Goal: Use online tool/utility: Utilize a website feature to perform a specific function

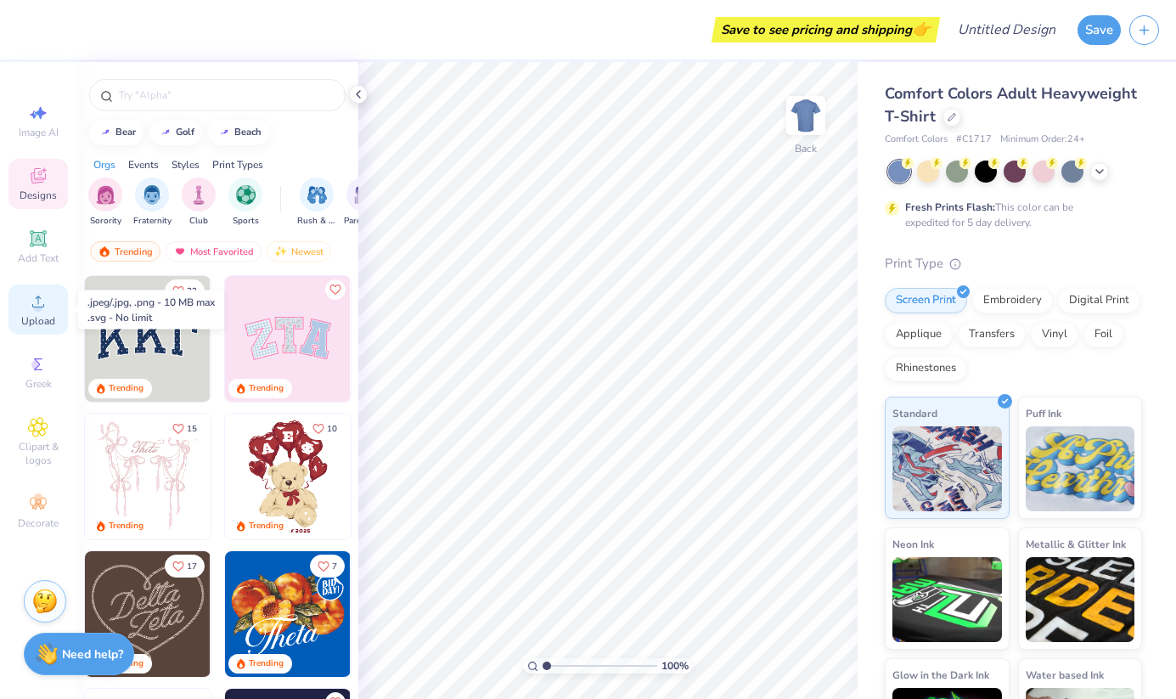
click at [28, 300] on icon at bounding box center [38, 301] width 20 height 20
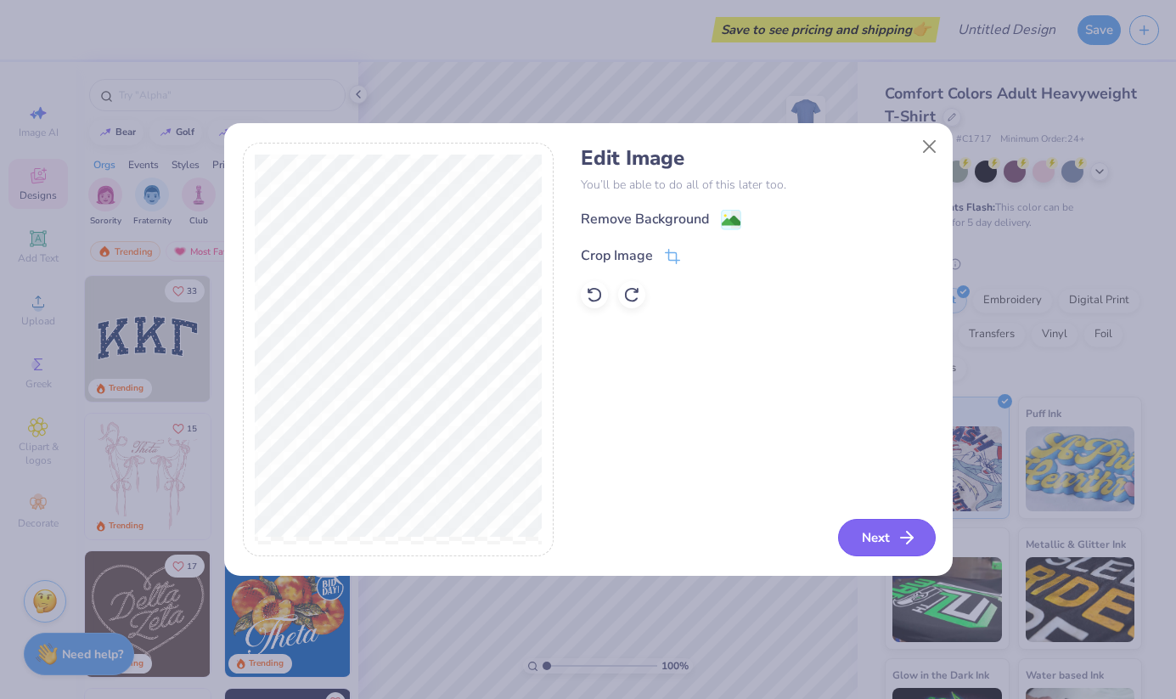
click at [911, 544] on icon "button" at bounding box center [907, 537] width 20 height 20
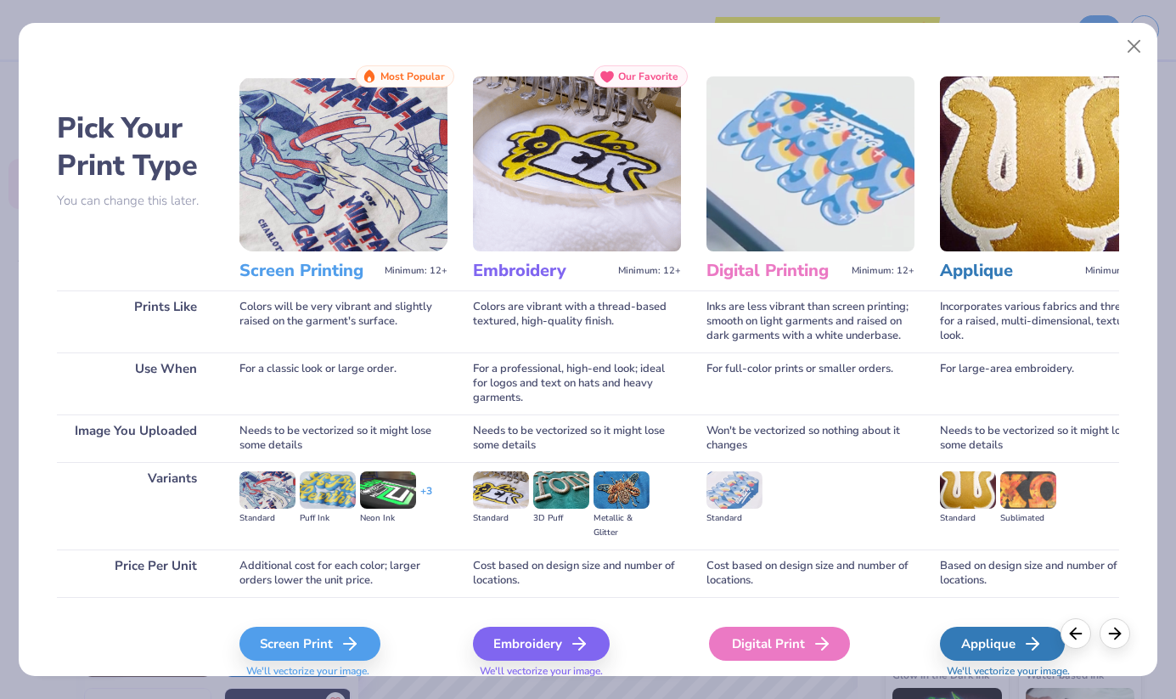
click at [797, 657] on div "Digital Print" at bounding box center [779, 644] width 141 height 34
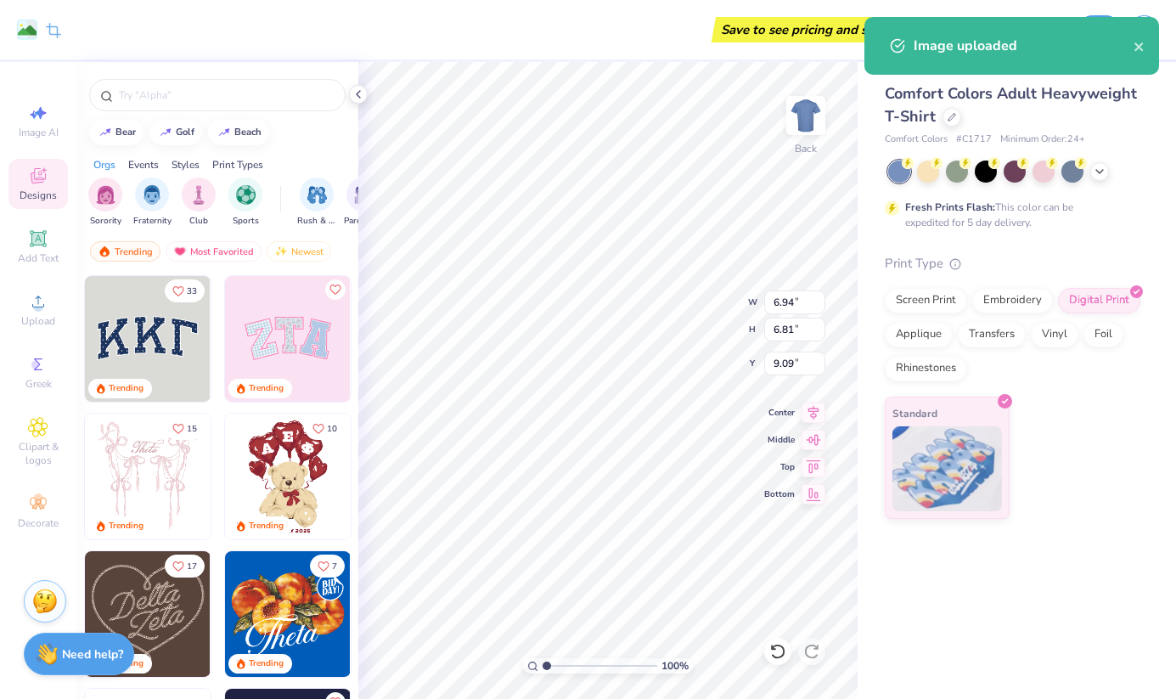
click at [40, 178] on icon at bounding box center [38, 175] width 15 height 15
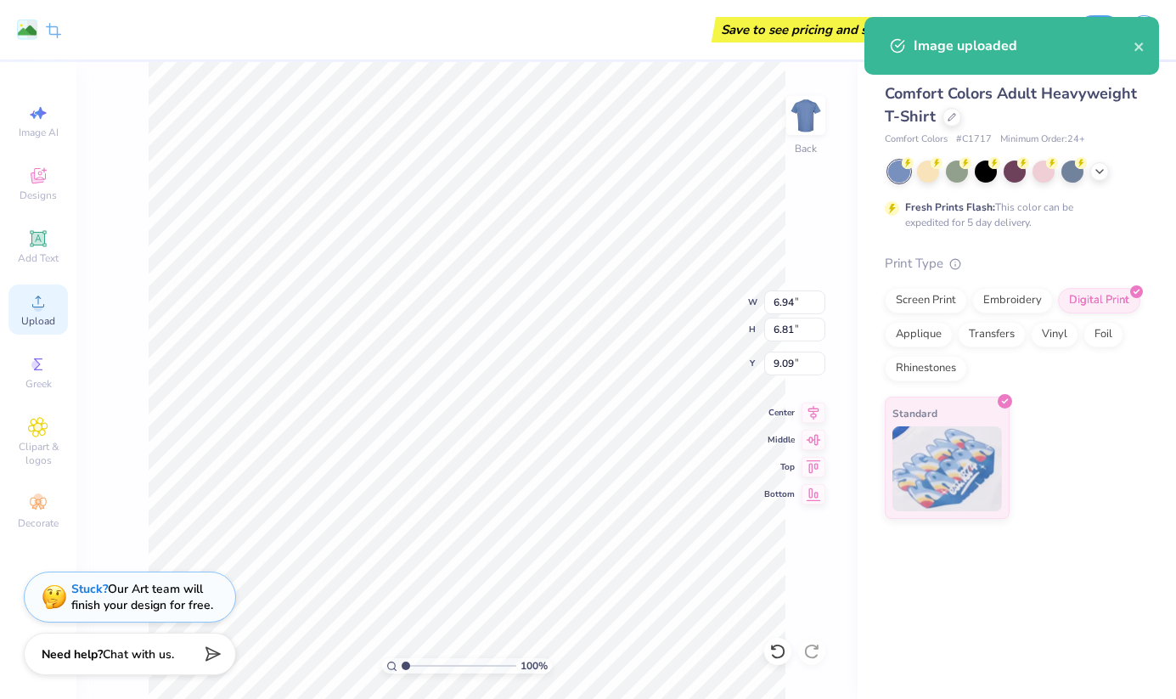
click at [41, 313] on div "Upload" at bounding box center [37, 309] width 59 height 50
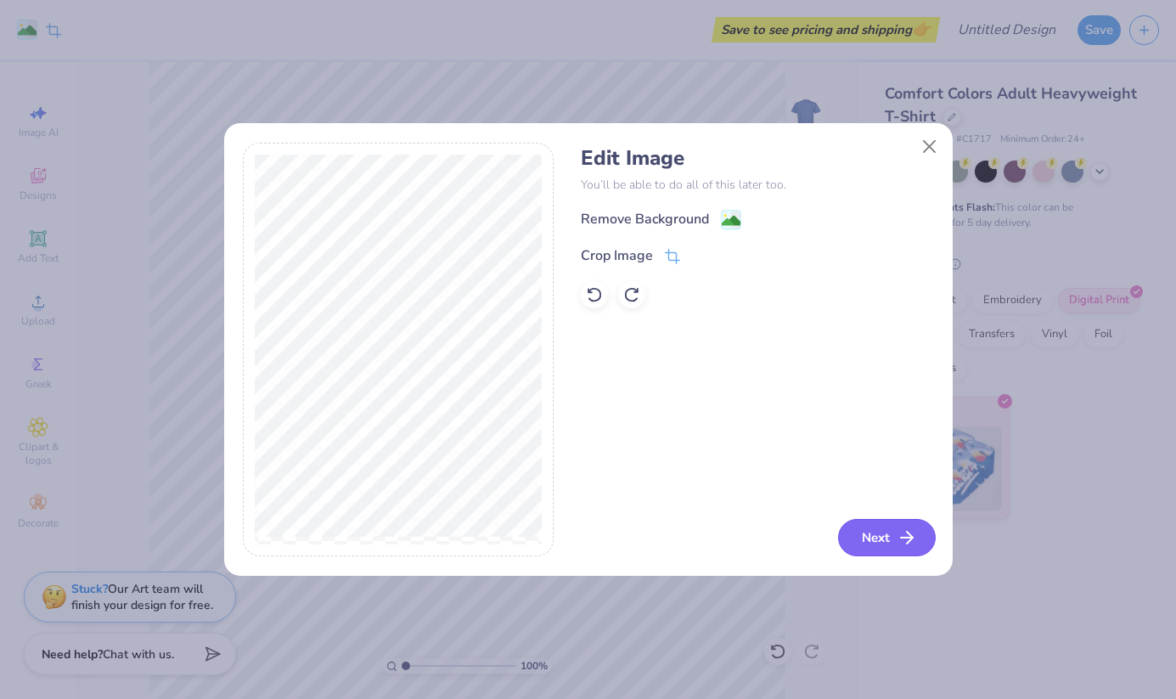
click at [857, 536] on button "Next" at bounding box center [887, 537] width 98 height 37
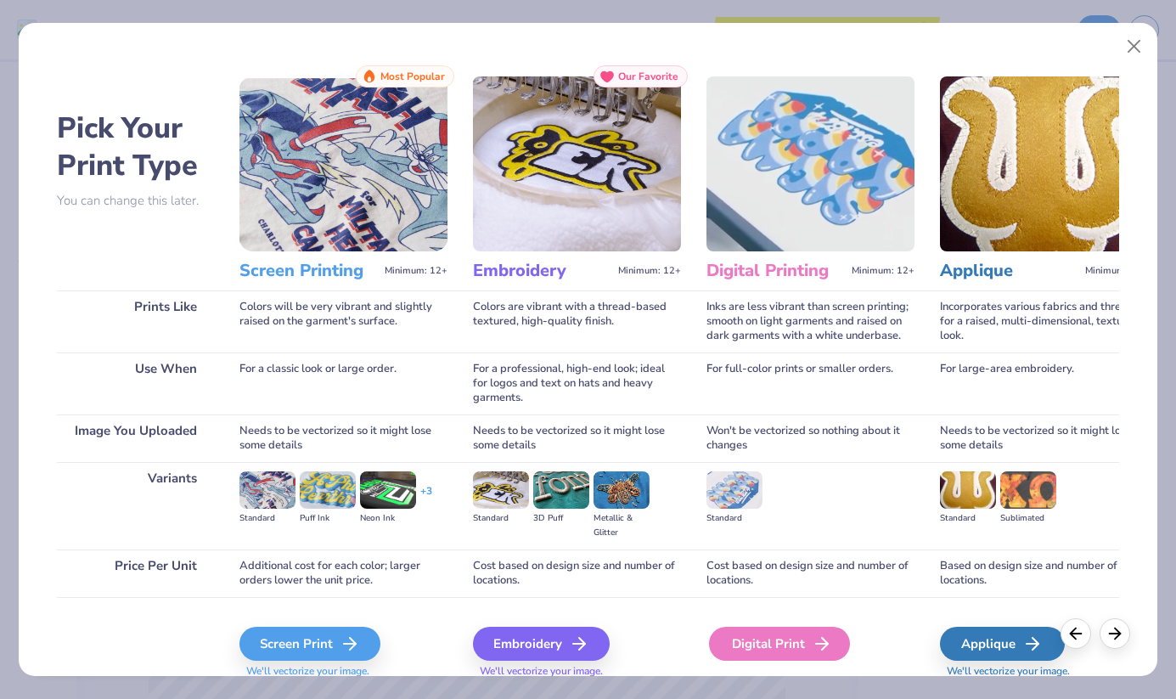
click at [777, 642] on div "Digital Print" at bounding box center [779, 644] width 141 height 34
type input "9.92"
type input "8.27"
type input "8.36"
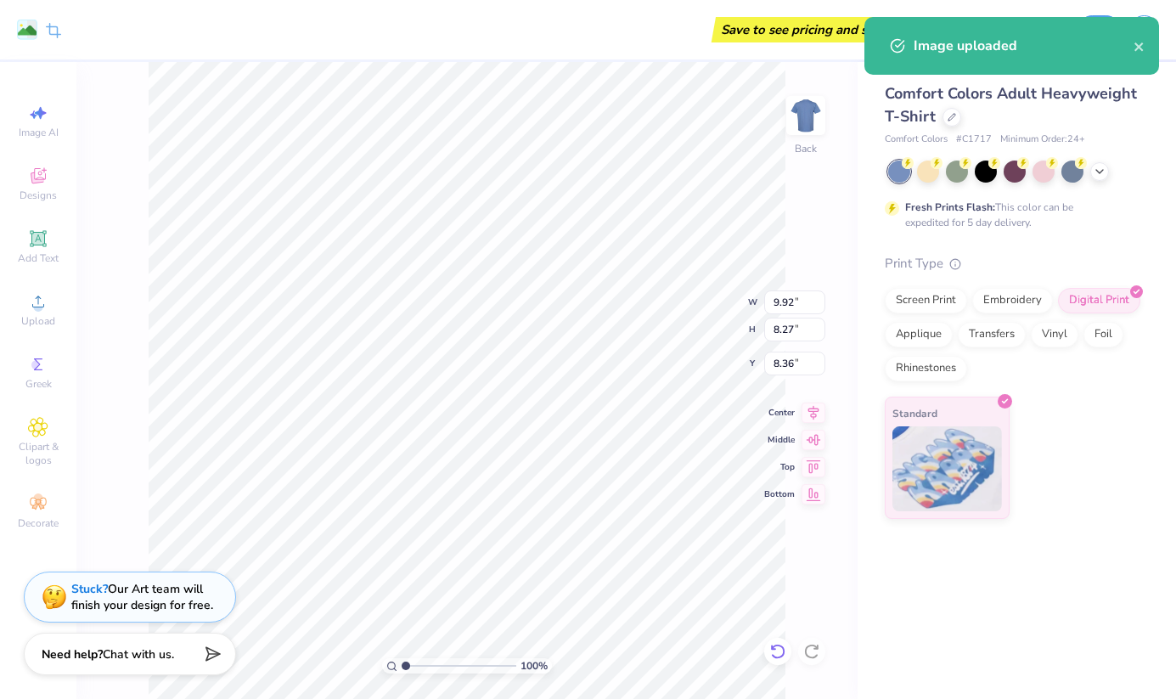
type input "5.32"
type input "4.44"
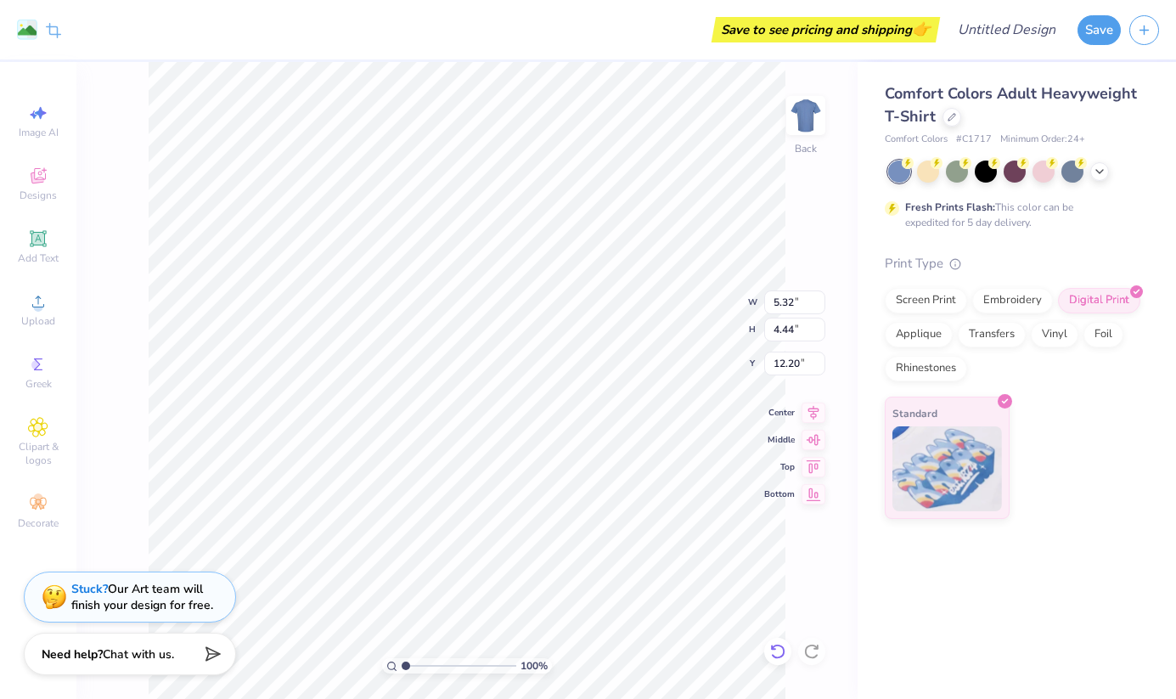
type input "4.02"
type input "6.94"
type input "6.81"
type input "9.09"
type input "4.15"
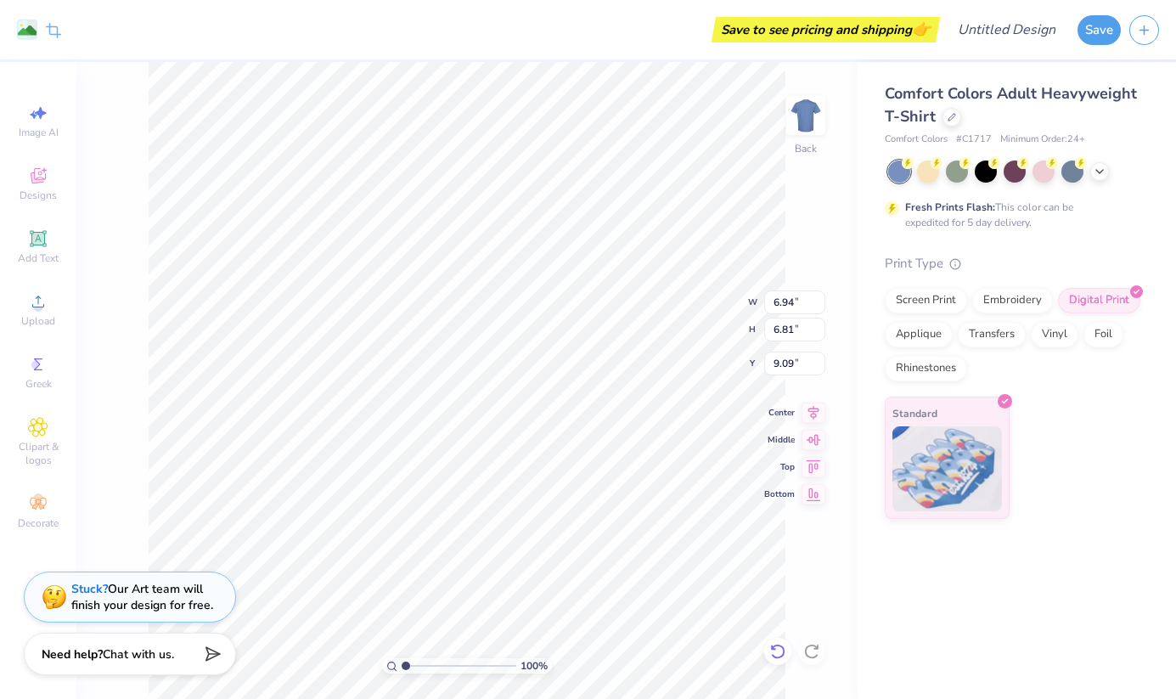
type input "4.07"
type input "4.20"
type input "5.32"
type input "4.44"
type input "4.02"
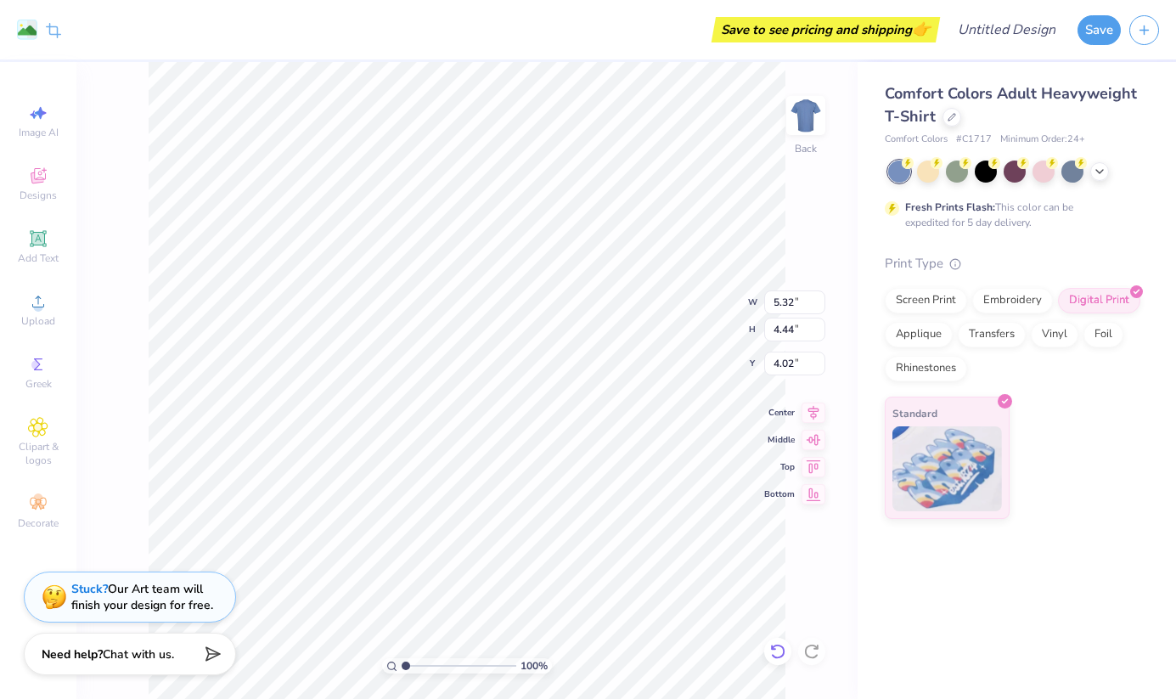
type input "5.00"
type input "4.17"
type input "4.11"
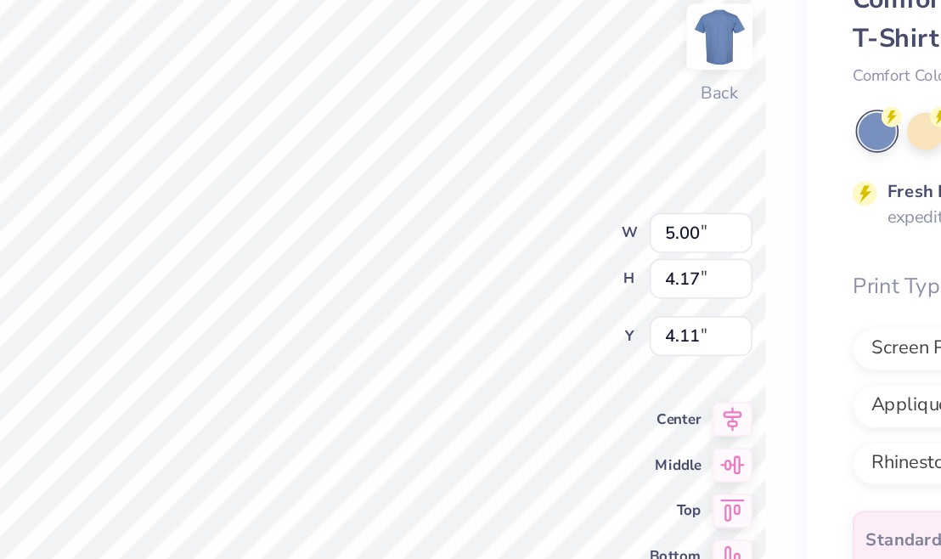
type input "4.66"
type input "3.89"
type input "4.39"
